Goal: Task Accomplishment & Management: Use online tool/utility

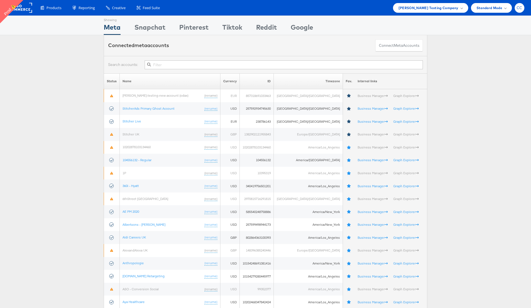
click at [518, 7] on span "CC" at bounding box center [520, 8] width 6 height 4
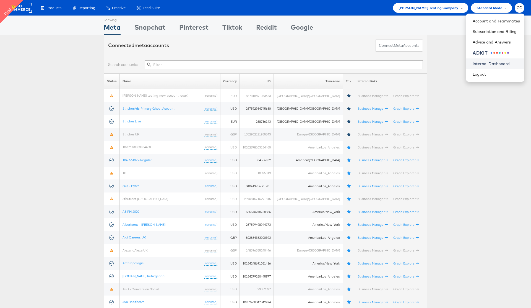
click at [493, 65] on link "Internal Dashboard" at bounding box center [496, 64] width 47 height 6
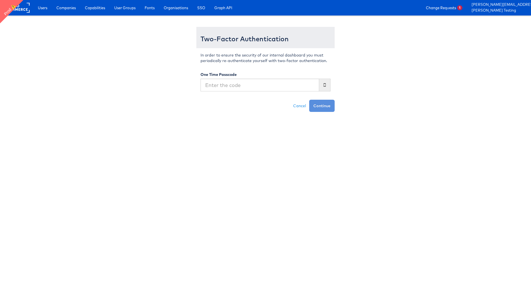
click at [234, 85] on input "text" at bounding box center [260, 85] width 119 height 13
type input "811357"
click at [322, 107] on button "Continue" at bounding box center [321, 106] width 25 height 12
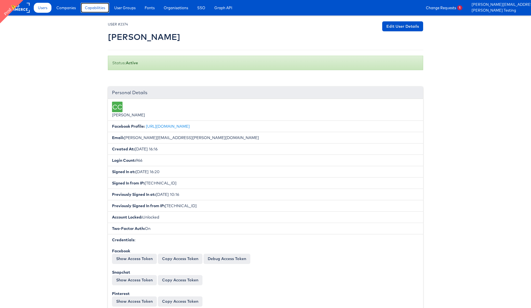
click at [102, 9] on span "Capabilities" at bounding box center [95, 8] width 20 height 6
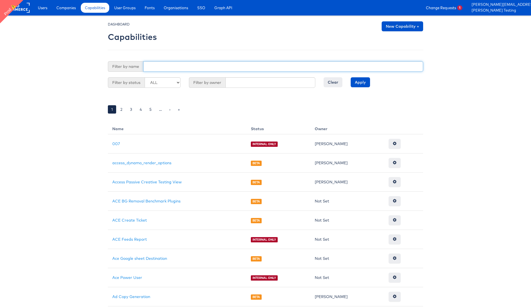
click at [184, 68] on input "text" at bounding box center [283, 66] width 280 height 11
click at [217, 48] on div "DASHBOARD Capabilities New Capability + Filter by name Filter by status ALL GA …" at bounding box center [266, 71] width 316 height 100
click at [165, 67] on input "text" at bounding box center [283, 66] width 280 height 11
click at [467, 10] on link "Change Requests 1" at bounding box center [444, 8] width 45 height 10
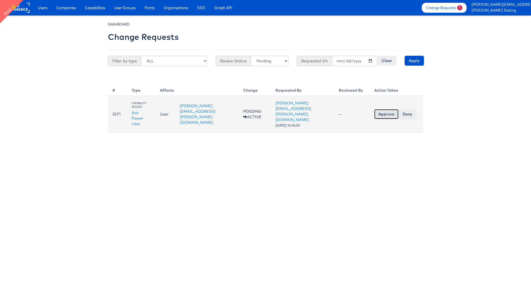
click at [386, 111] on input "Approve" at bounding box center [387, 114] width 24 height 10
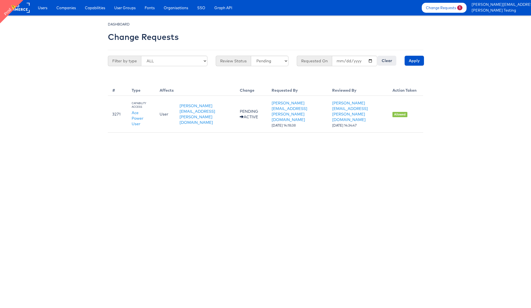
click at [456, 109] on body "Users Companies Capabilities User Groups Fonts Organisations SSO Graph API Chan…" at bounding box center [265, 66] width 531 height 133
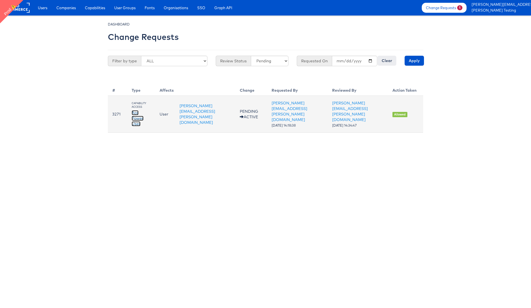
click at [135, 110] on link "Ace Power User" at bounding box center [138, 118] width 12 height 16
